Goal: Check status: Check status

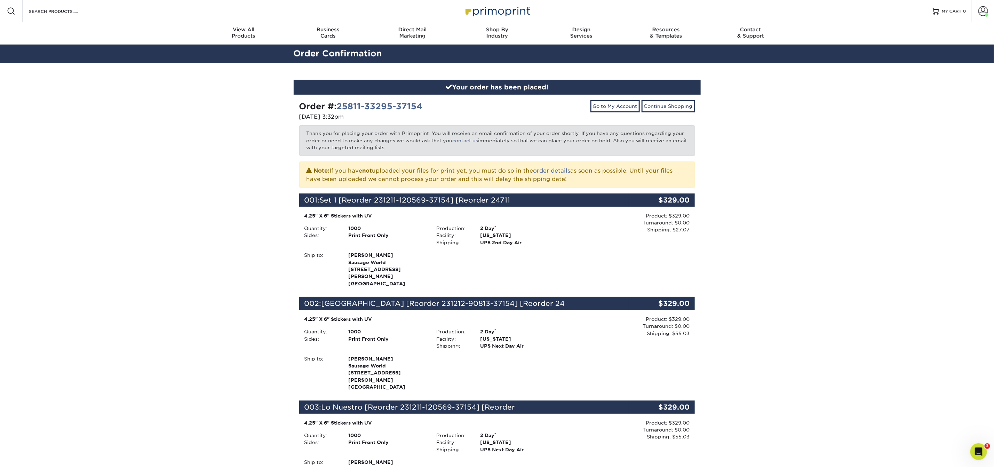
drag, startPoint x: 396, startPoint y: 314, endPoint x: 386, endPoint y: 140, distance: 174.6
click at [396, 316] on div "4.25" X 6" Stickers with UV" at bounding box center [431, 319] width 254 height 7
click at [472, 85] on div "Your order has been placed!" at bounding box center [497, 87] width 407 height 15
click at [620, 107] on link "Go to My Account" at bounding box center [614, 106] width 49 height 12
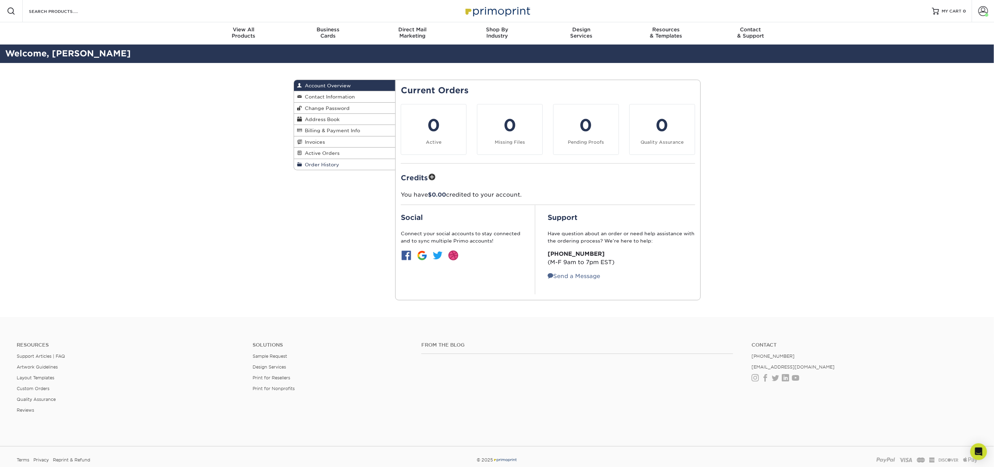
click at [343, 160] on link "Order History" at bounding box center [345, 164] width 102 height 11
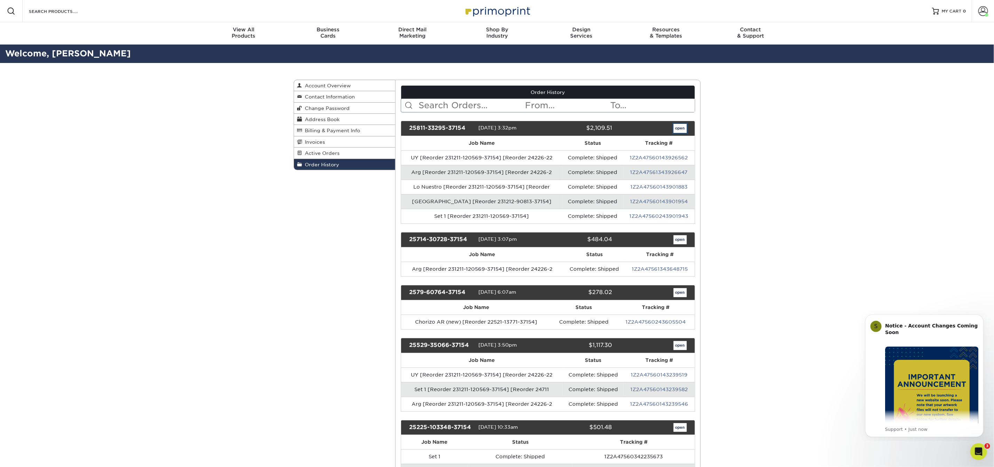
click at [676, 130] on link "open" at bounding box center [679, 128] width 13 height 9
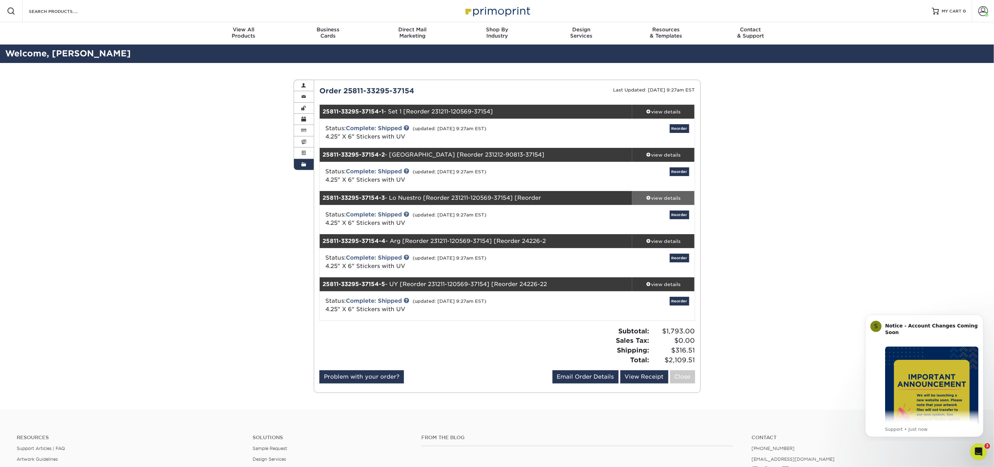
click at [669, 195] on div "view details" at bounding box center [663, 197] width 63 height 7
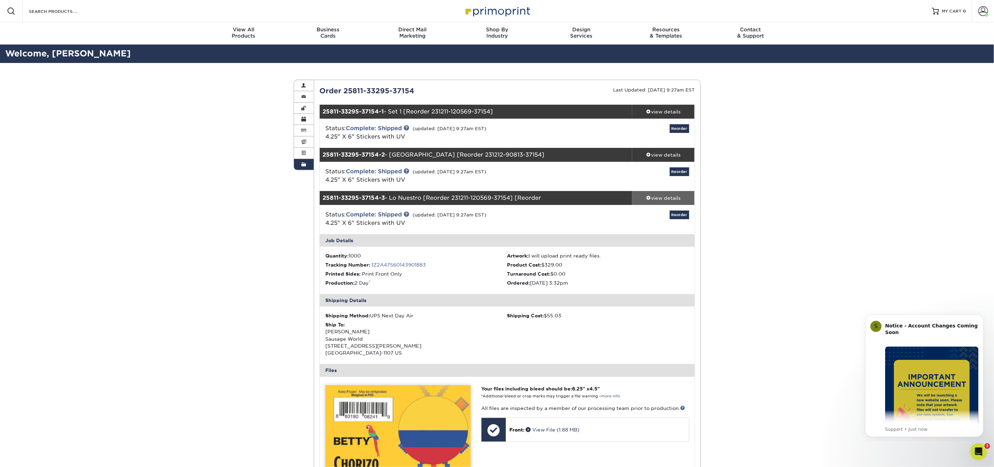
click at [669, 195] on div "view details" at bounding box center [663, 197] width 63 height 7
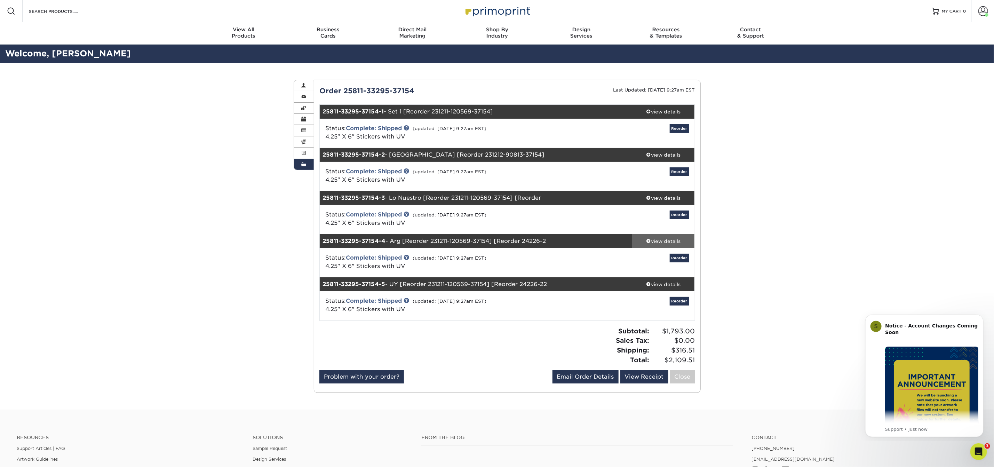
click at [652, 238] on div "view details" at bounding box center [663, 241] width 63 height 7
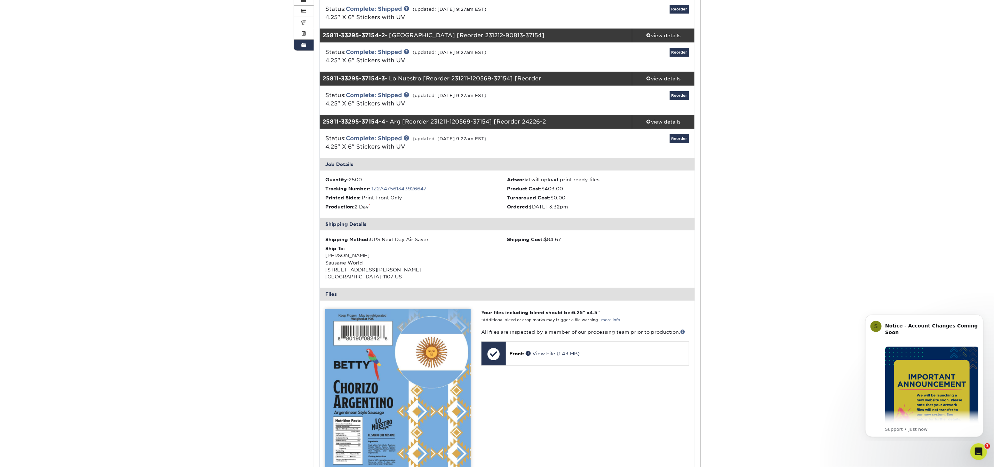
scroll to position [100, 0]
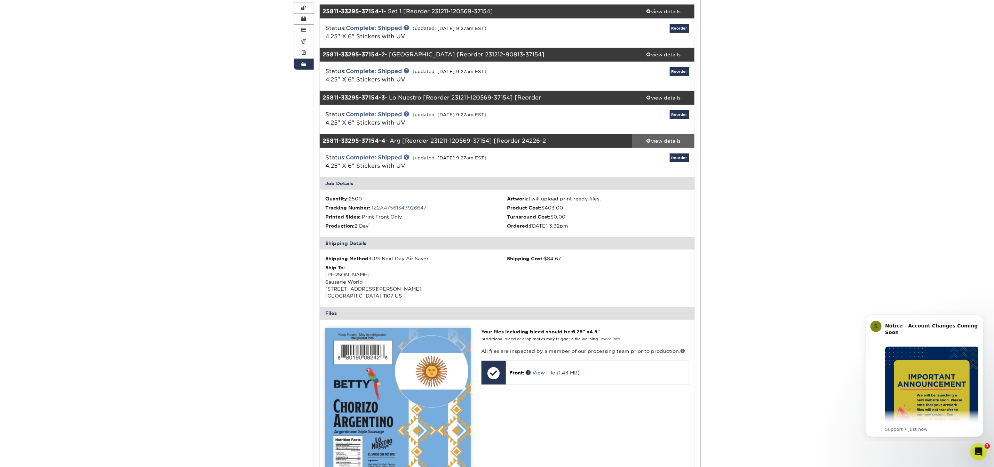
click at [666, 136] on link "view details" at bounding box center [663, 141] width 63 height 14
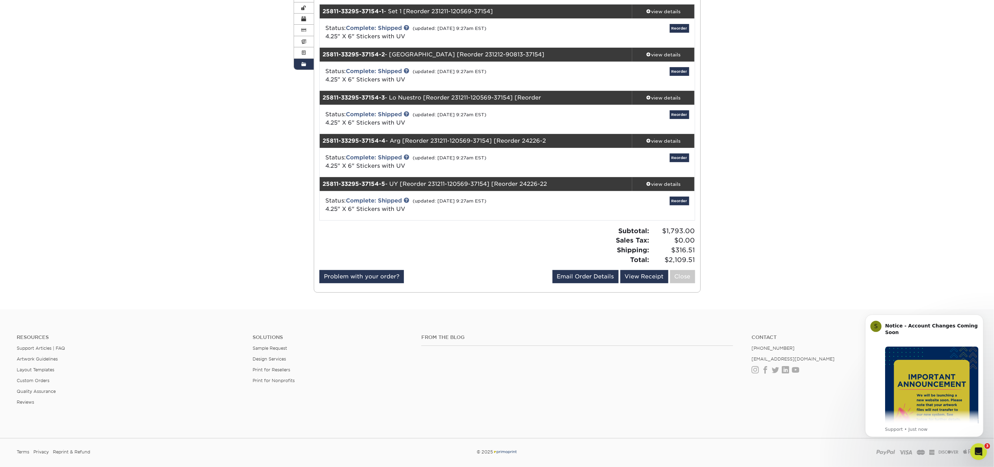
click at [301, 63] on link "Order History" at bounding box center [304, 64] width 20 height 11
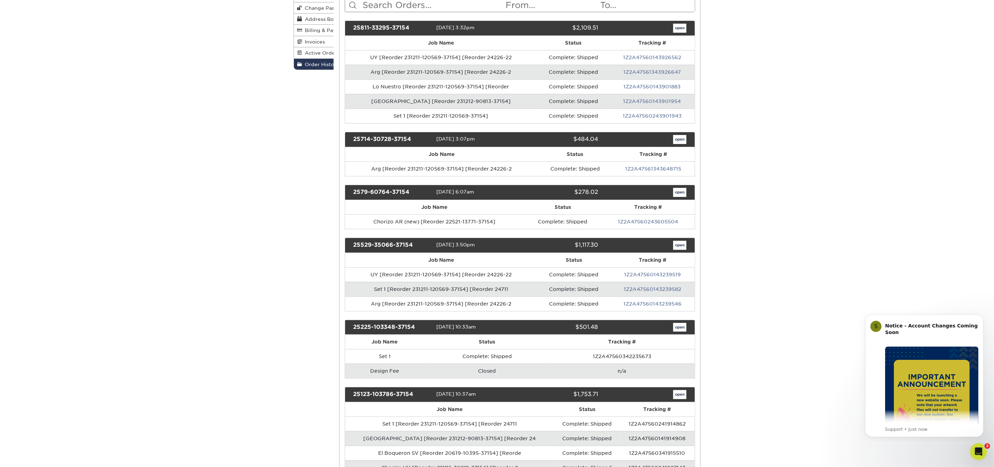
scroll to position [0, 0]
